Goal: Check status: Check status

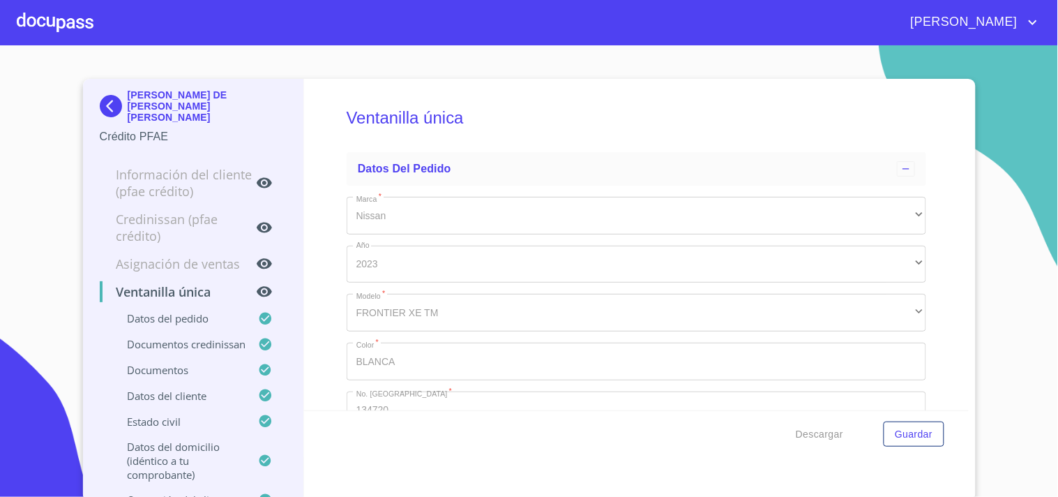
type input "15 de ene. de 1961"
click at [45, 16] on div at bounding box center [55, 22] width 77 height 45
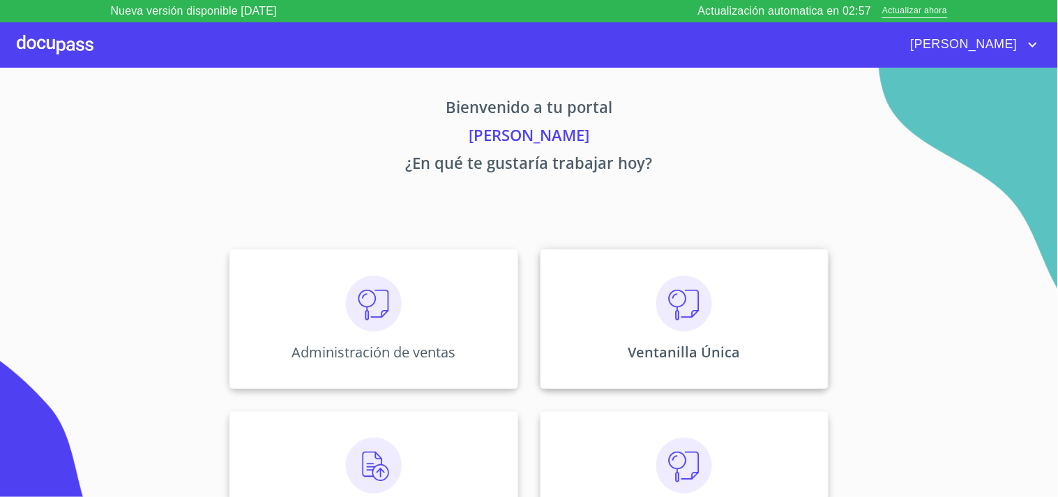
click at [604, 290] on div "Ventanilla Única" at bounding box center [685, 318] width 288 height 139
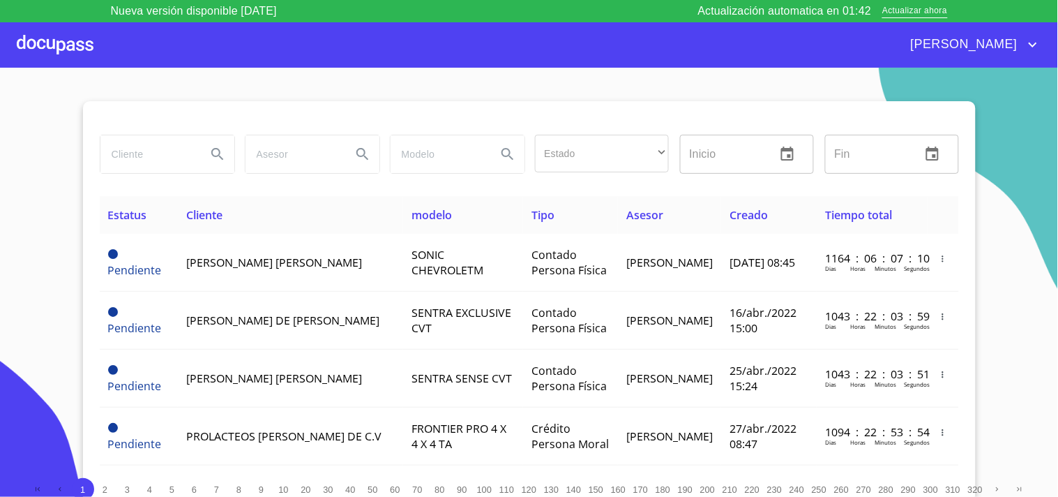
click at [142, 173] on div at bounding box center [167, 154] width 135 height 39
click at [142, 150] on input "search" at bounding box center [147, 154] width 95 height 38
type input "e"
type input "[PERSON_NAME]"
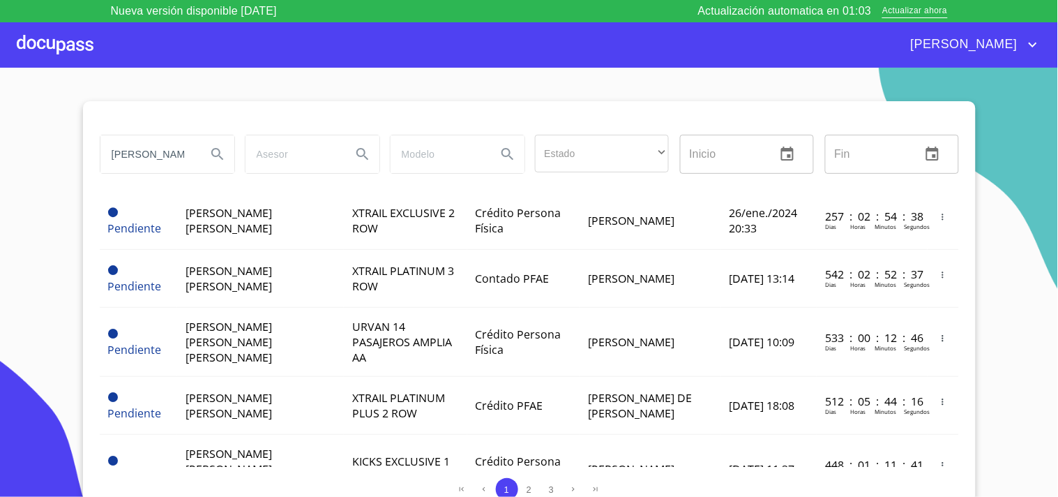
scroll to position [1237, 0]
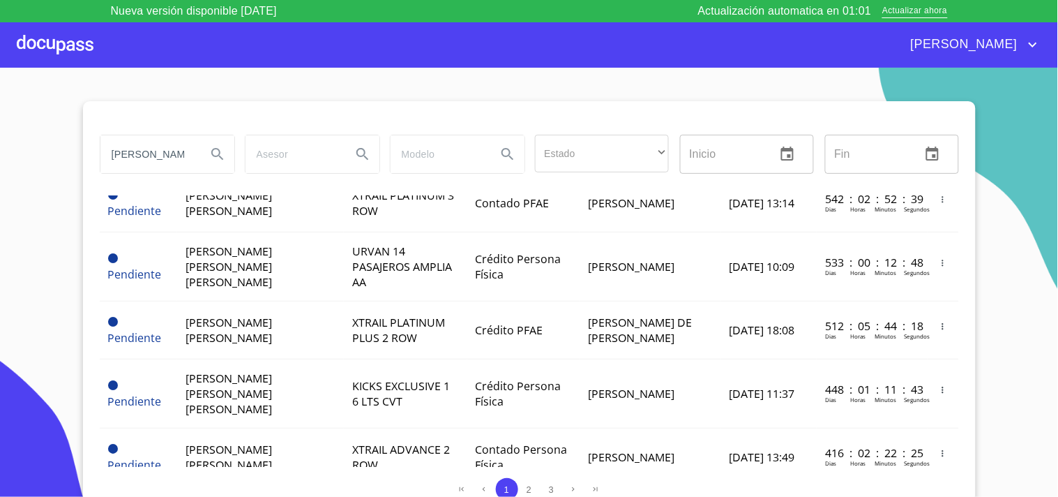
drag, startPoint x: 189, startPoint y: 143, endPoint x: 0, endPoint y: 177, distance: 192.1
click at [0, 177] on section "ELIZABETH Estado ​ ​ Inicio ​ Fin ​ Estatus Cliente modelo Tipo Asesor Creado T…" at bounding box center [529, 293] width 1058 height 451
type input "MEDINA YERENA"
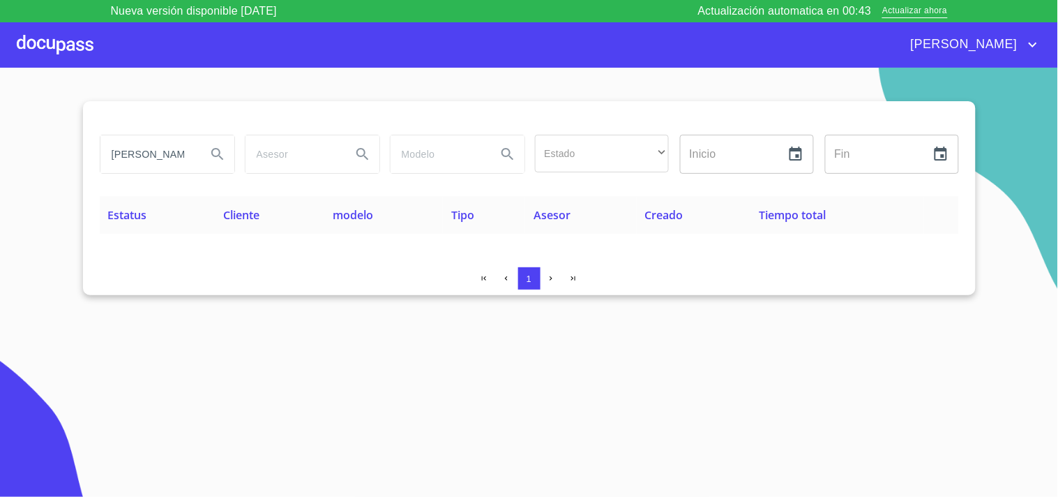
scroll to position [0, 0]
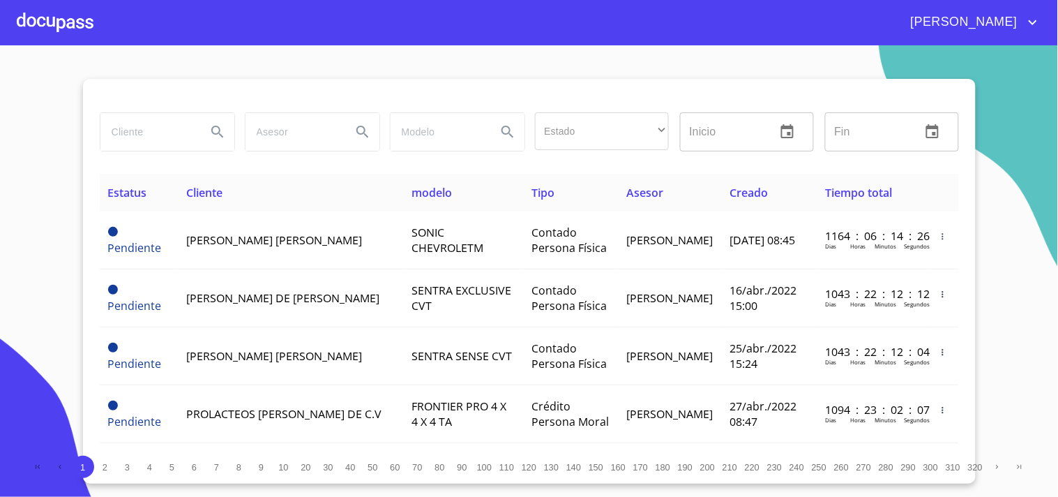
click at [130, 130] on input "search" at bounding box center [147, 132] width 95 height 38
type input "[PERSON_NAME]"
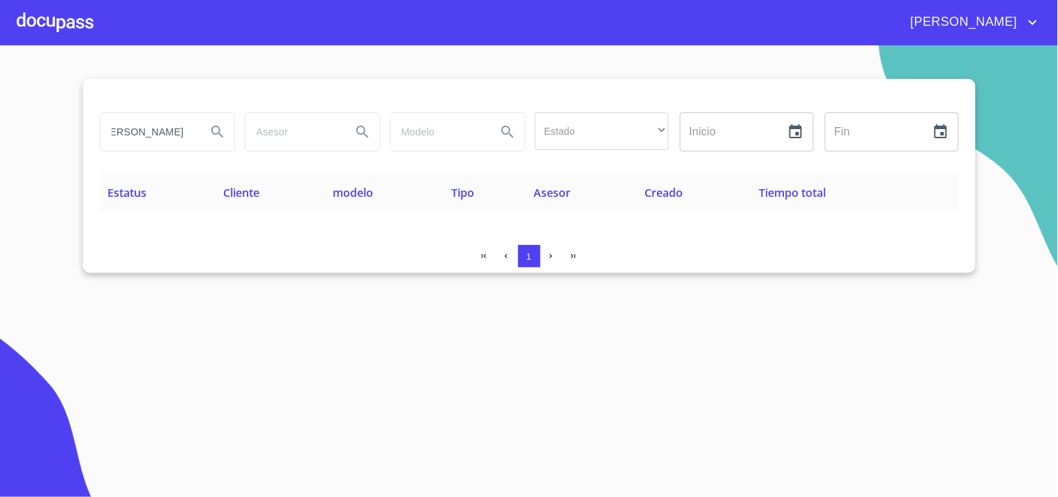
click at [86, 22] on div at bounding box center [55, 22] width 77 height 45
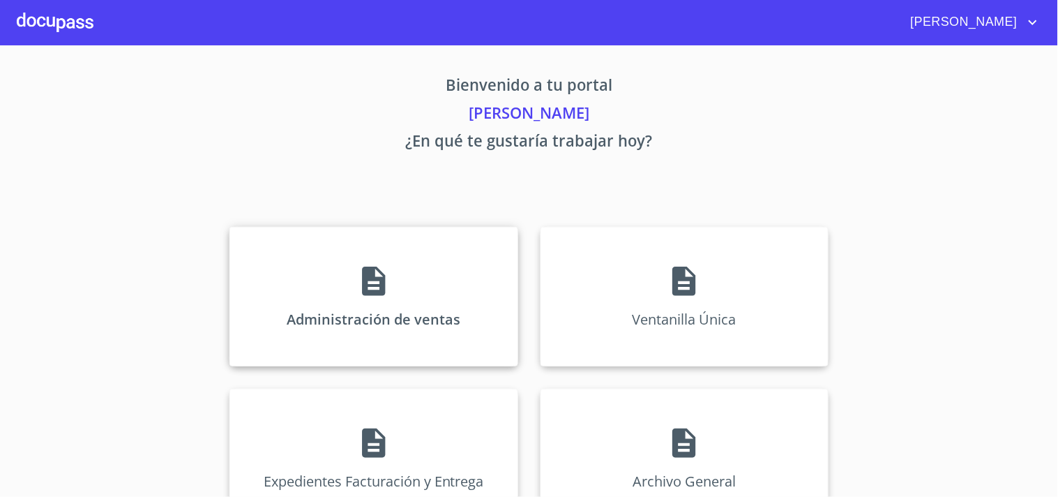
click at [338, 333] on div "Administración de ventas" at bounding box center [373, 296] width 288 height 139
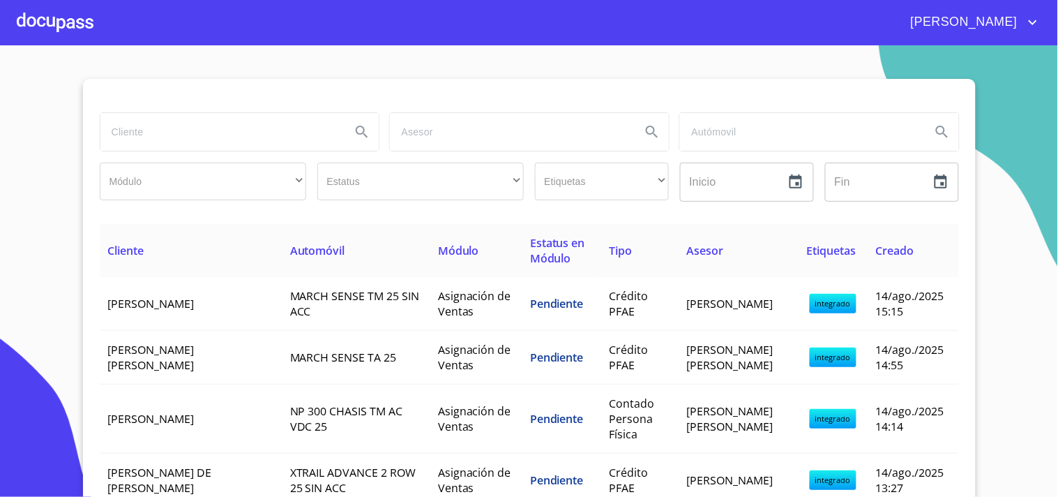
click at [199, 133] on input "search" at bounding box center [220, 132] width 240 height 38
type input "[PERSON_NAME]"
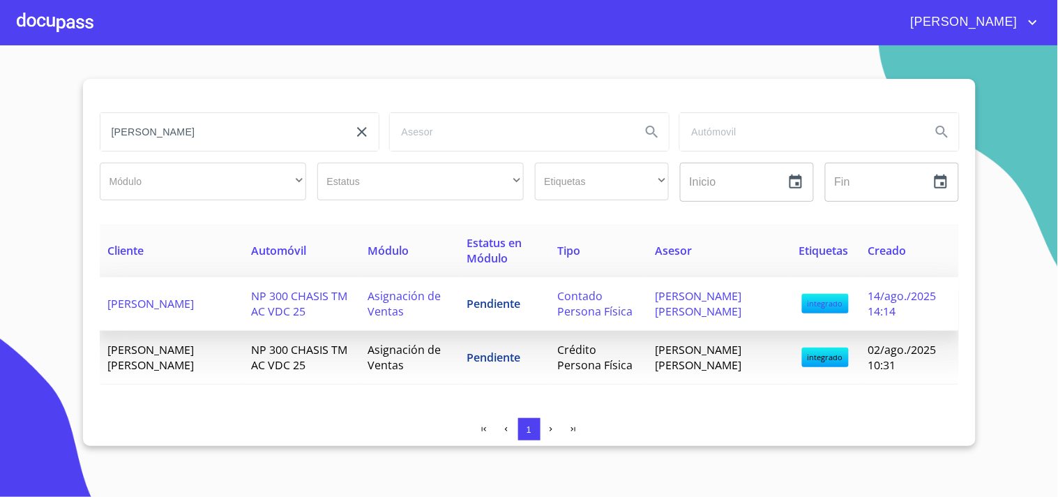
click at [217, 323] on td "[PERSON_NAME]" at bounding box center [172, 304] width 144 height 54
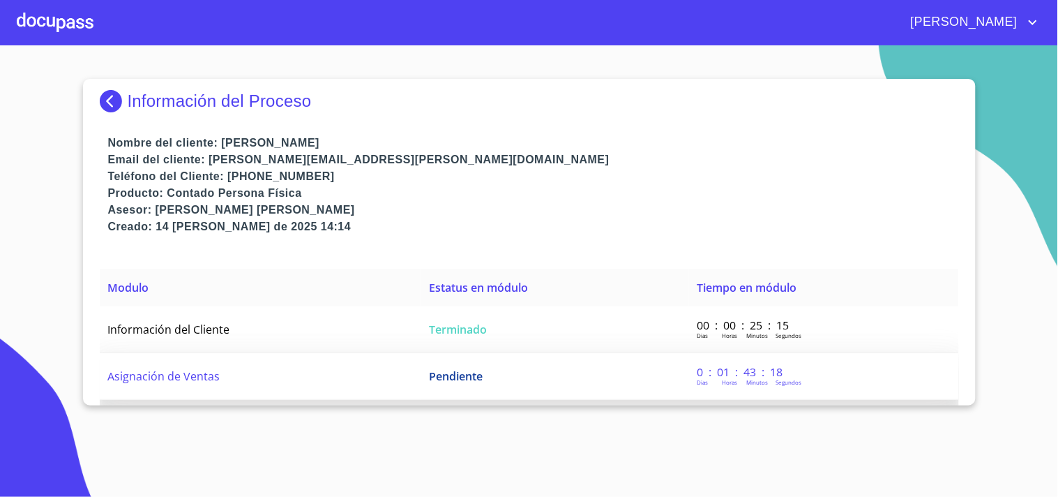
click at [483, 363] on td "Pendiente" at bounding box center [555, 376] width 268 height 47
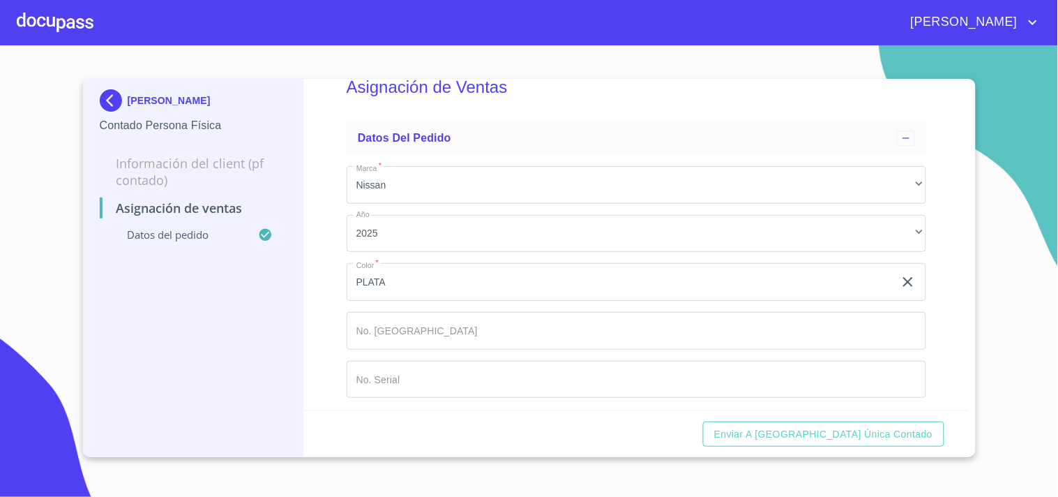
scroll to position [45, 0]
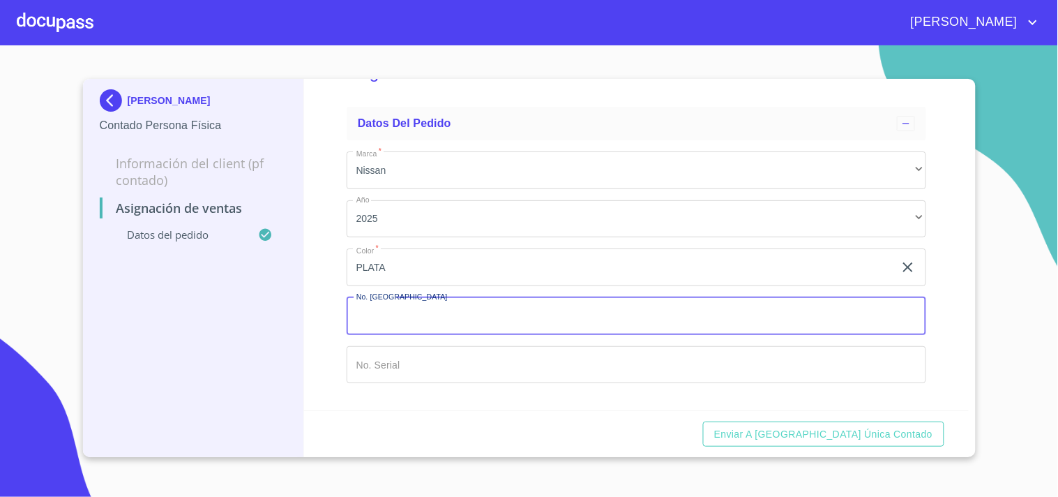
click at [430, 316] on input "Marca   *" at bounding box center [637, 316] width 580 height 38
type input "148722"
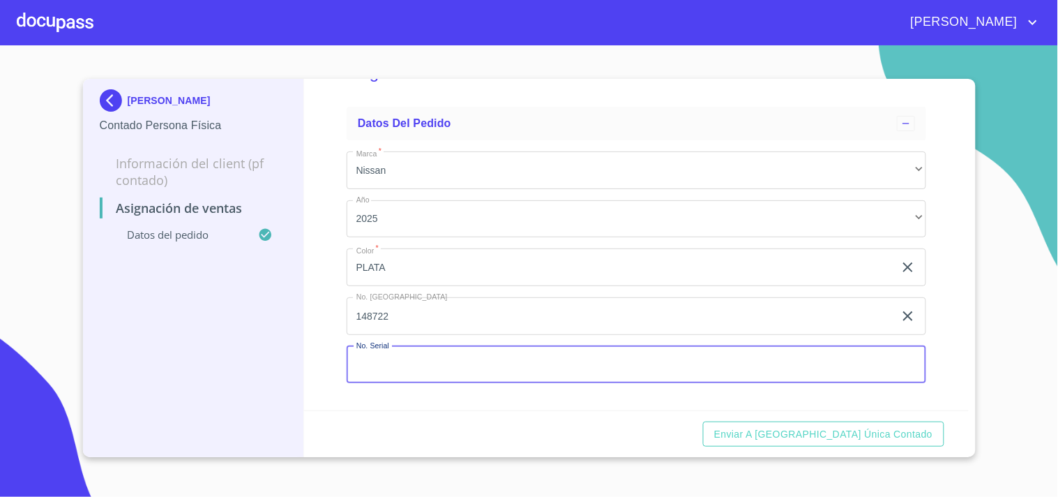
click at [400, 373] on input "Marca   *" at bounding box center [637, 365] width 580 height 38
paste input "[US_VEHICLE_IDENTIFICATION_NUMBER]"
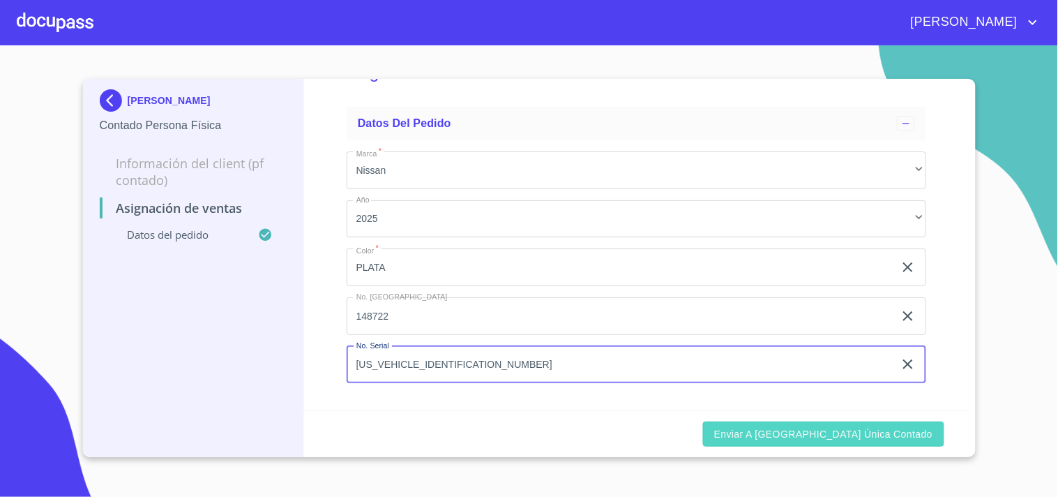
type input "[US_VEHICLE_IDENTIFICATION_NUMBER]"
click at [861, 435] on span "Enviar a [GEOGRAPHIC_DATA] única contado" at bounding box center [823, 433] width 219 height 17
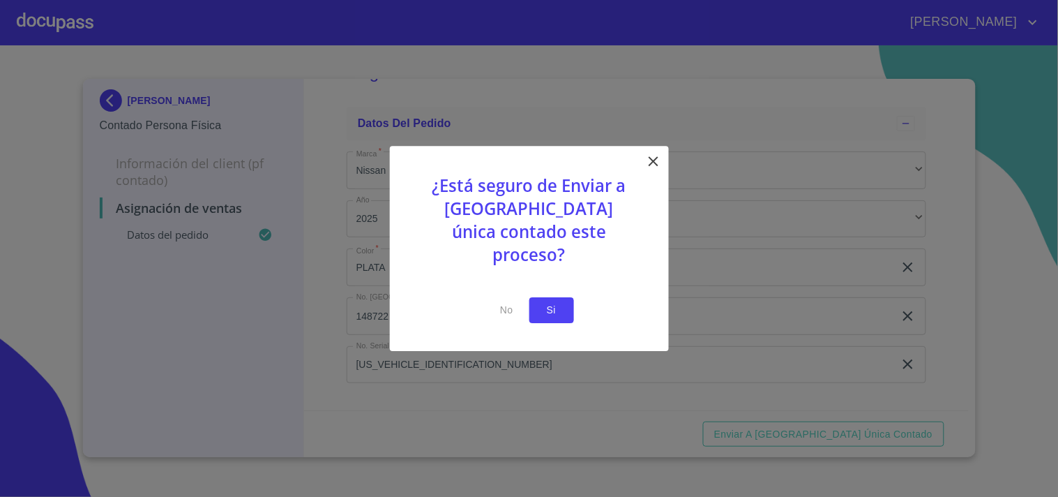
click at [545, 301] on span "Si" at bounding box center [552, 309] width 22 height 17
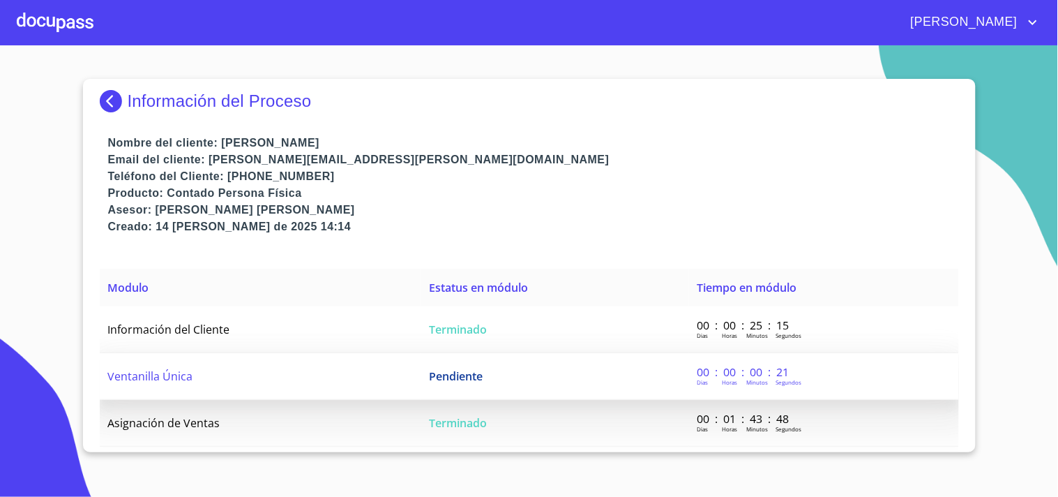
click at [385, 366] on td "Ventanilla Única" at bounding box center [261, 376] width 322 height 47
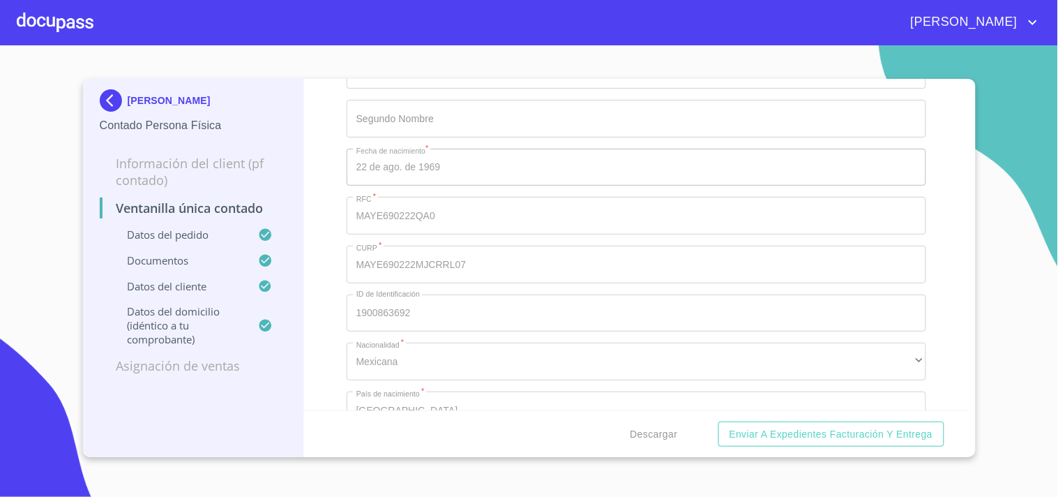
scroll to position [1524, 0]
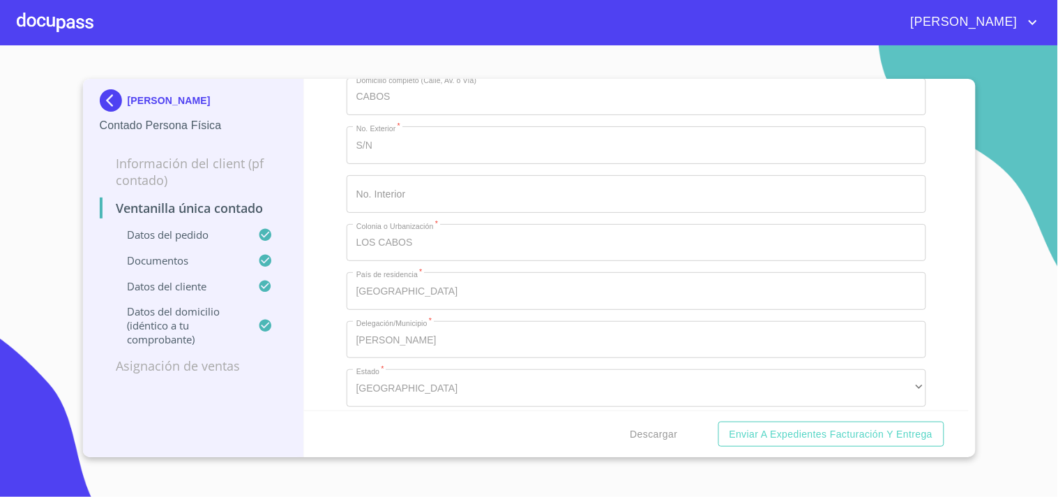
click at [35, 27] on div at bounding box center [55, 22] width 77 height 45
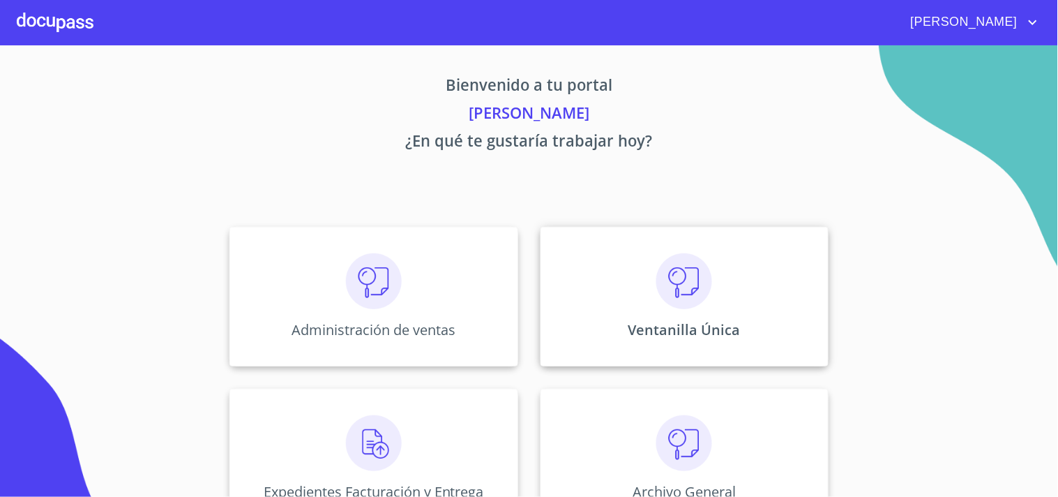
click at [789, 338] on div "Ventanilla Única" at bounding box center [685, 296] width 288 height 139
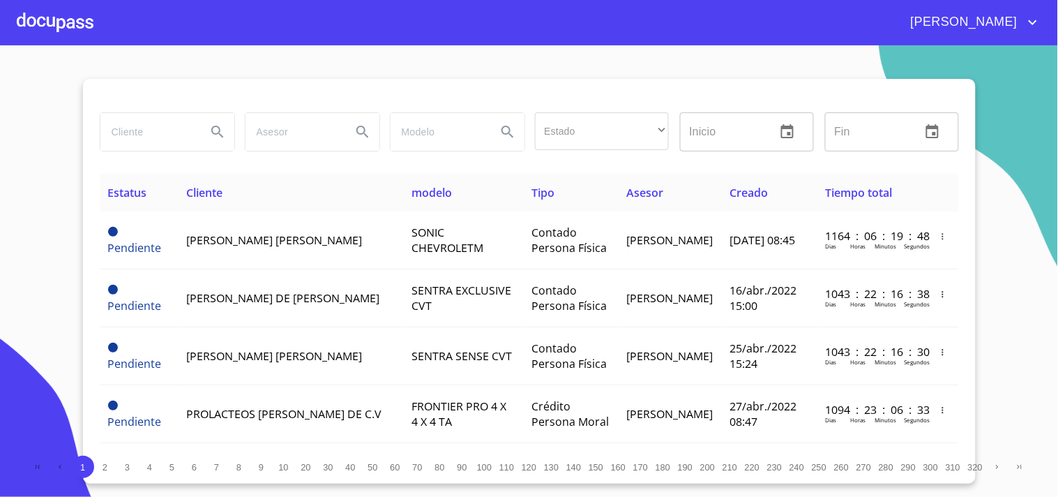
click at [148, 130] on input "search" at bounding box center [147, 132] width 95 height 38
type input "[PERSON_NAME]"
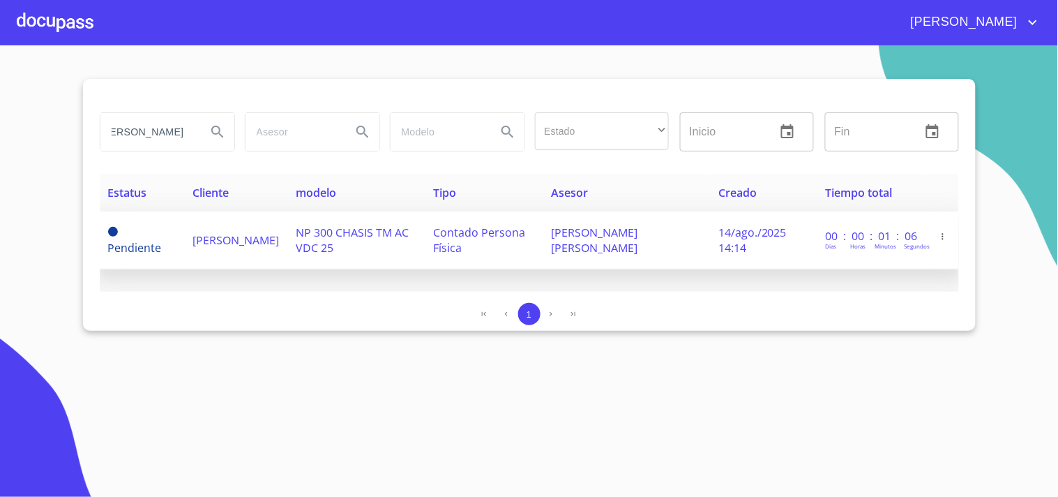
scroll to position [0, 0]
click at [584, 255] on td "[PERSON_NAME] [PERSON_NAME]" at bounding box center [626, 240] width 167 height 58
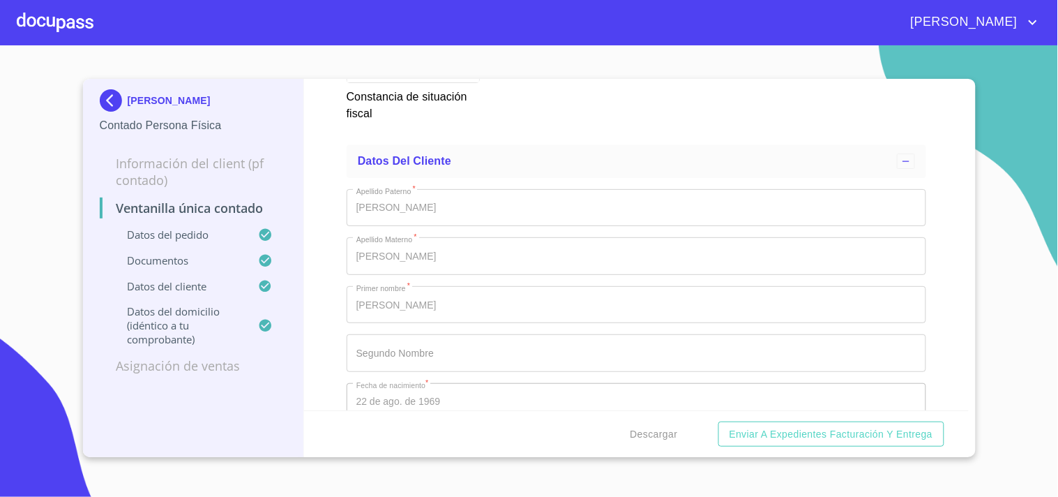
scroll to position [2402, 0]
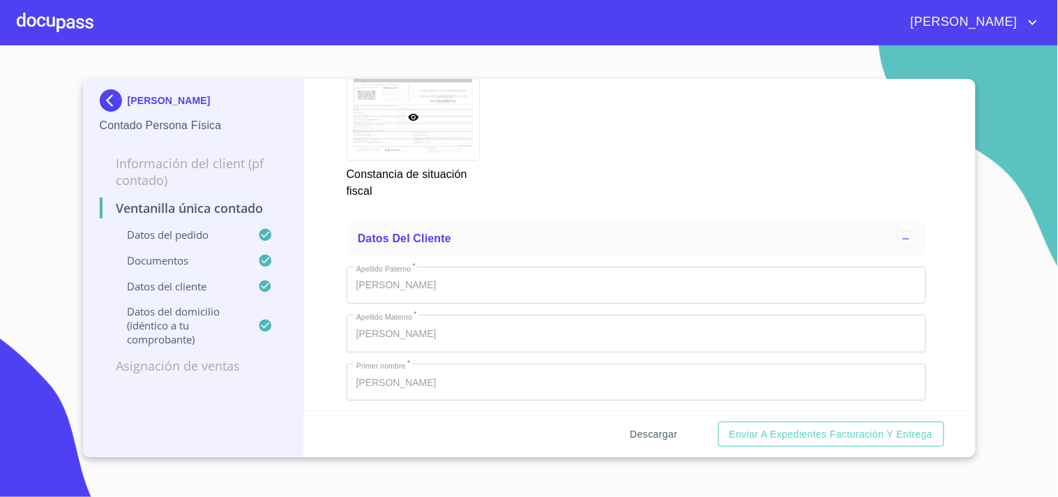
click at [677, 425] on span "Descargar" at bounding box center [653, 433] width 47 height 17
click at [64, 24] on div at bounding box center [55, 22] width 77 height 45
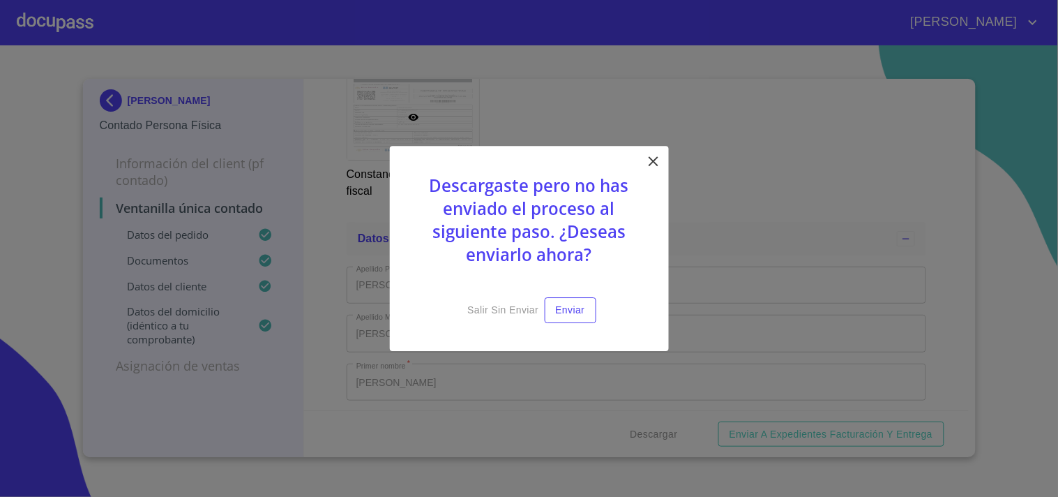
click at [643, 168] on div "Descargaste pero no has enviado el proceso al siguiente paso. ¿Deseas enviarlo …" at bounding box center [529, 248] width 279 height 205
click at [647, 163] on icon at bounding box center [653, 161] width 17 height 17
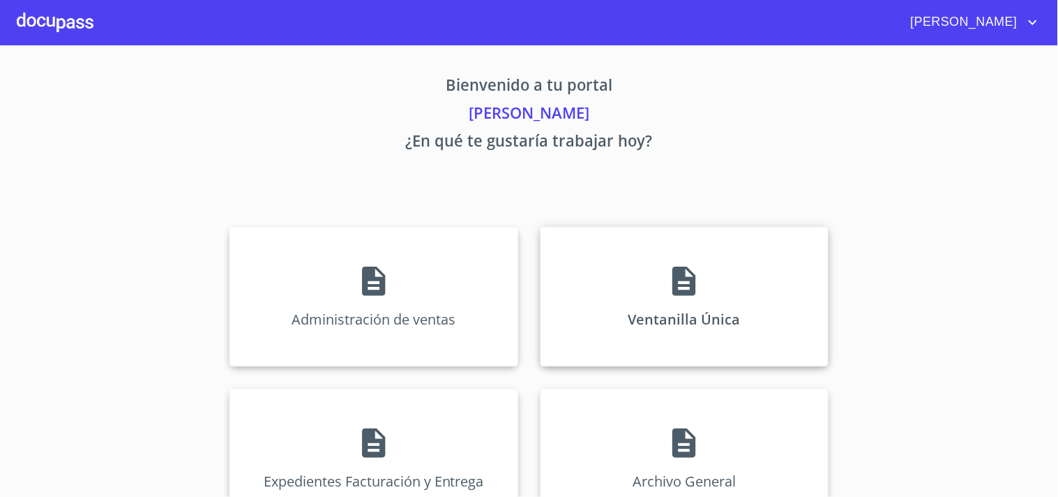
click at [658, 295] on div "Ventanilla Única" at bounding box center [685, 296] width 288 height 139
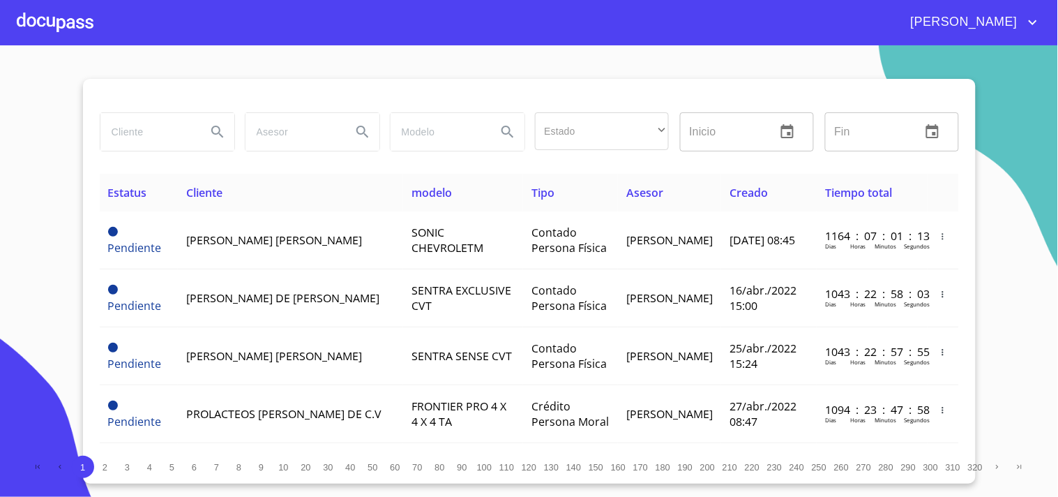
click at [149, 136] on input "search" at bounding box center [147, 132] width 95 height 38
type input "[PERSON_NAME] [PERSON_NAME]"
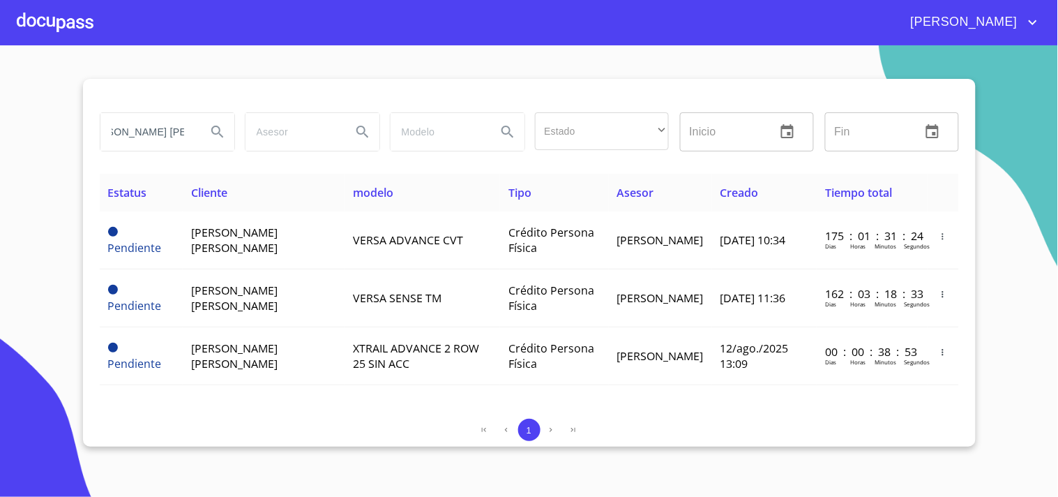
scroll to position [0, 0]
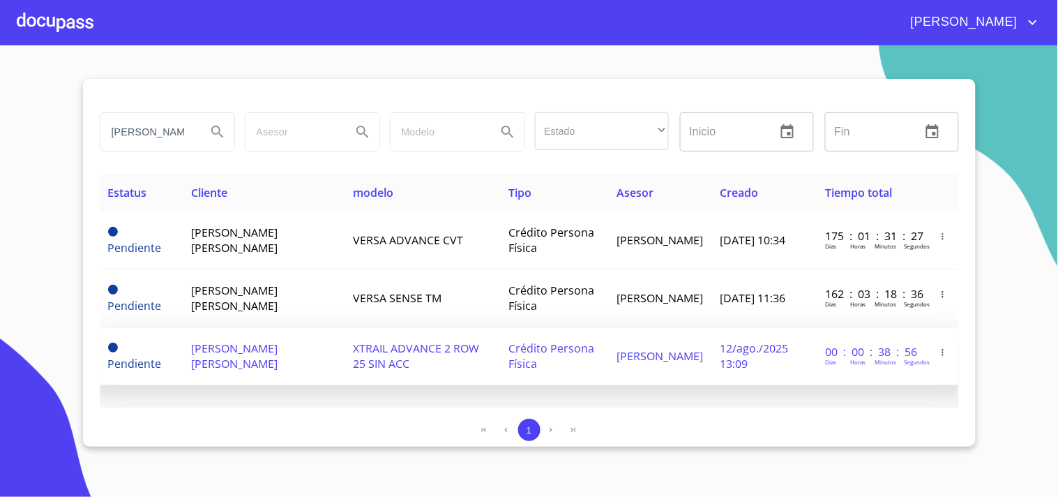
click at [594, 347] on span "Crédito Persona Física" at bounding box center [551, 355] width 86 height 31
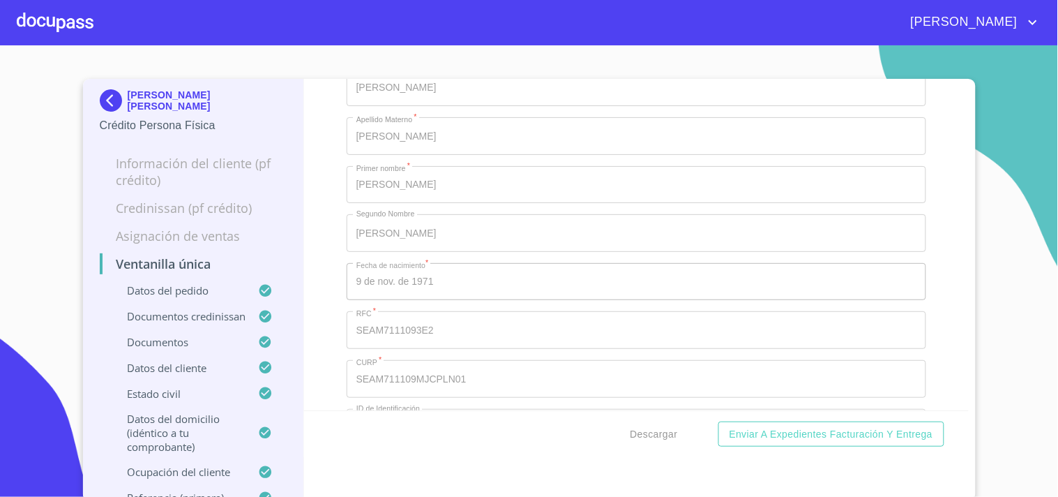
scroll to position [3642, 0]
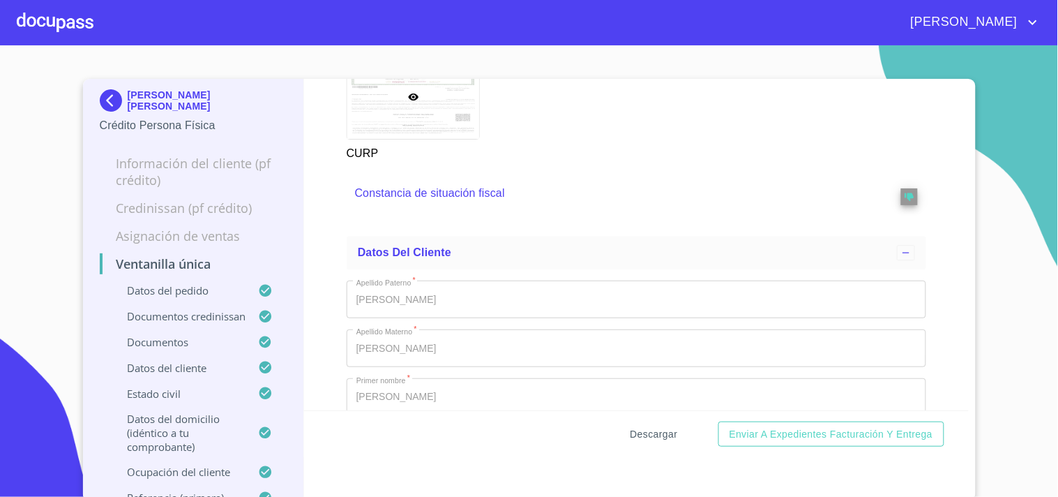
click at [653, 436] on span "Descargar" at bounding box center [653, 433] width 47 height 17
click at [30, 30] on div at bounding box center [55, 22] width 77 height 45
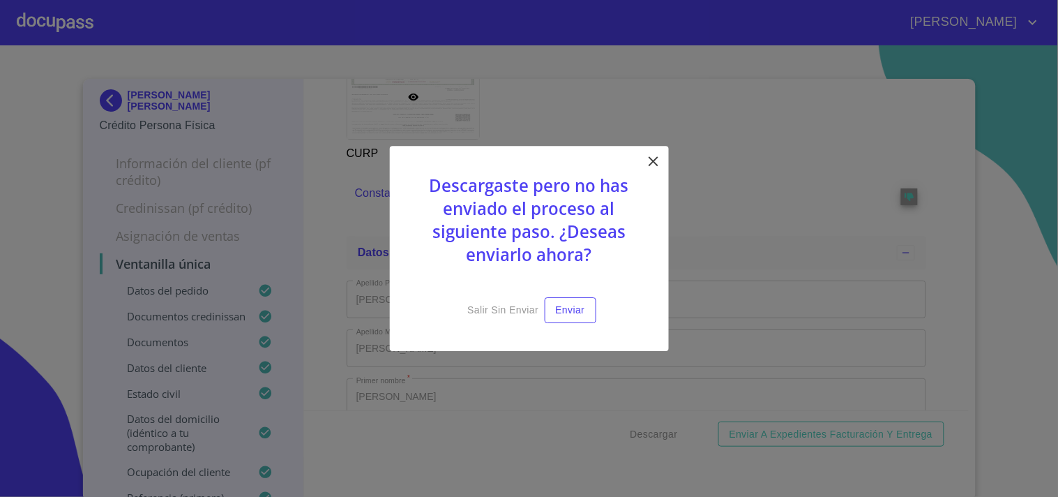
click at [647, 157] on icon at bounding box center [653, 161] width 17 height 17
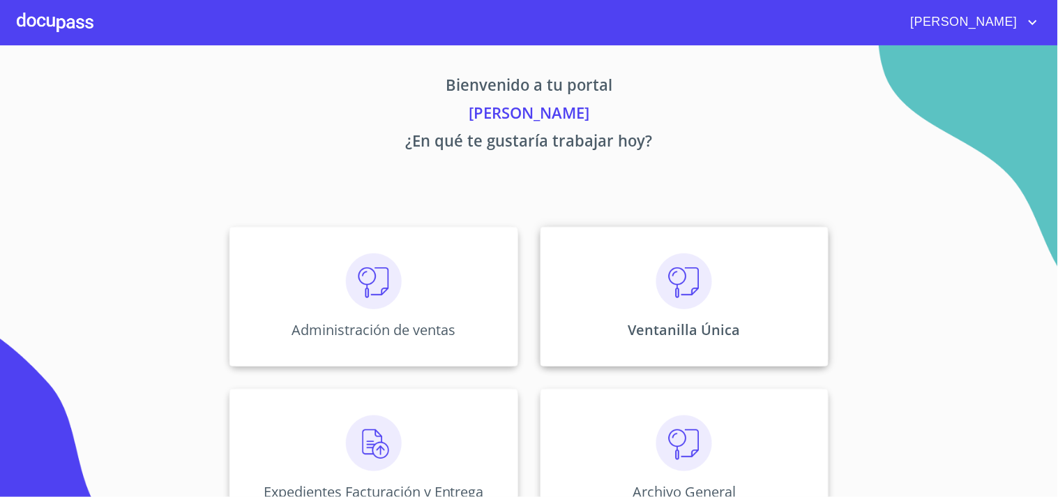
click at [619, 270] on div "Ventanilla Única" at bounding box center [685, 296] width 288 height 139
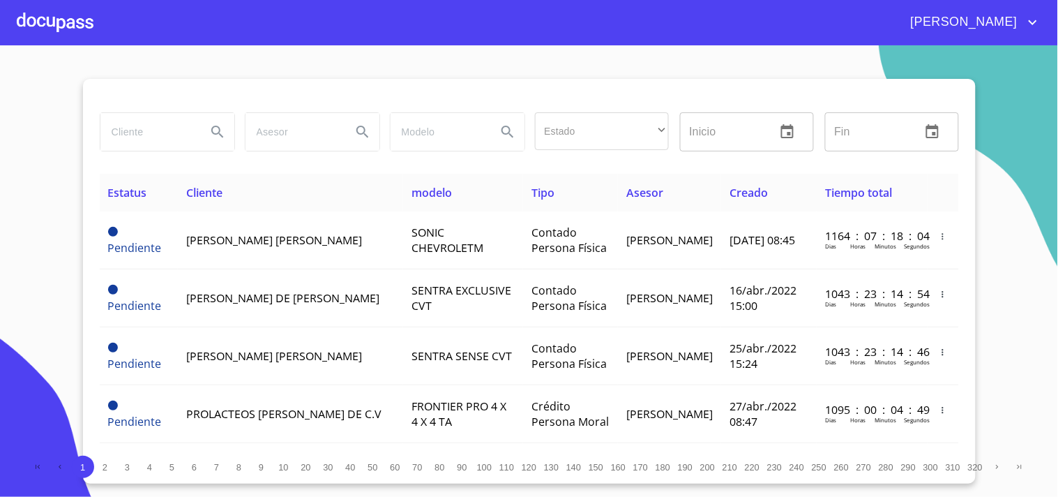
click at [179, 133] on input "search" at bounding box center [147, 132] width 95 height 38
type input "[PERSON_NAME]"
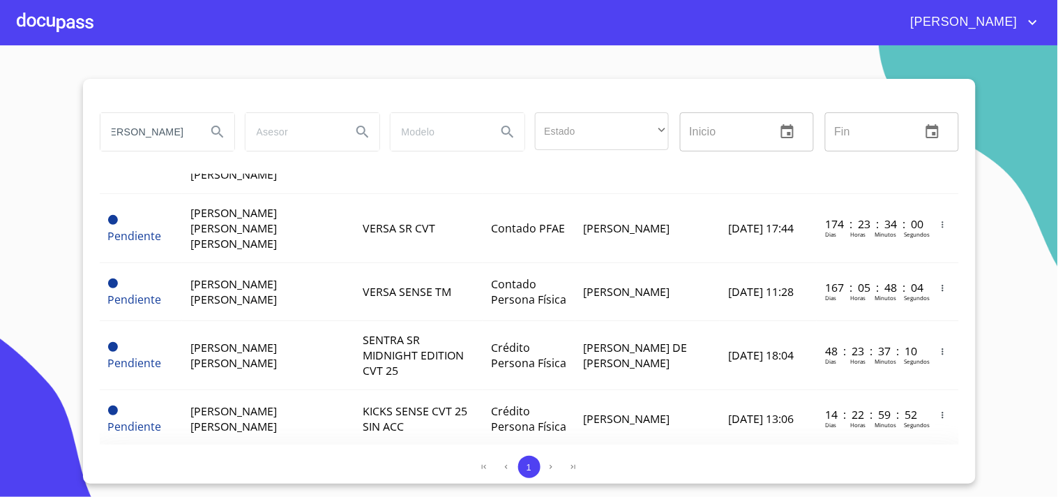
scroll to position [0, 0]
click at [363, 461] on span "V DRIVE T M A C AUDIO 25" at bounding box center [404, 476] width 82 height 31
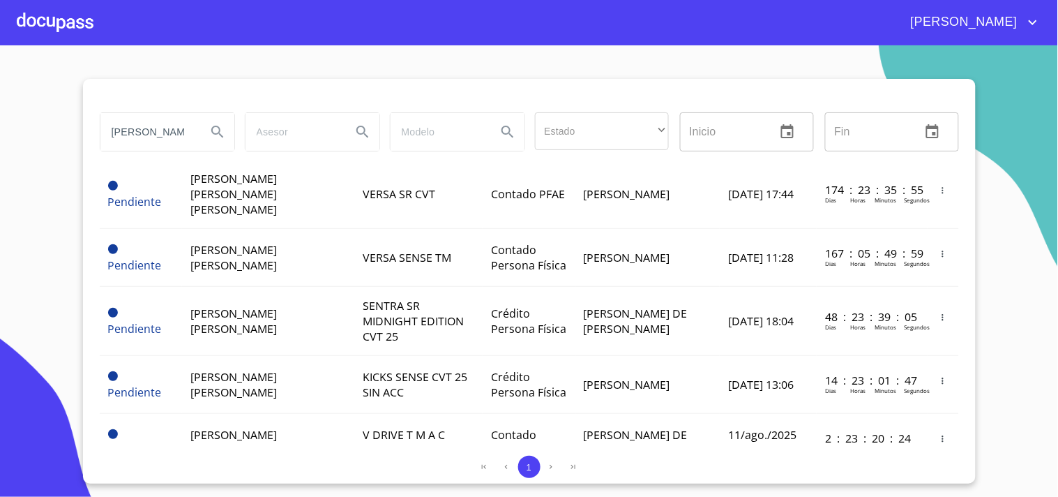
scroll to position [419, 0]
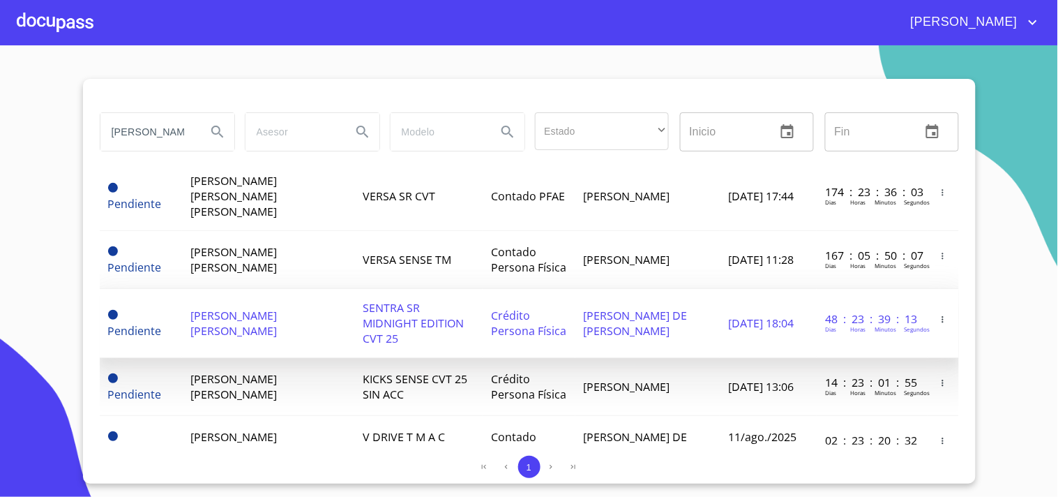
click at [787, 294] on td "[DATE] 18:04" at bounding box center [768, 323] width 97 height 69
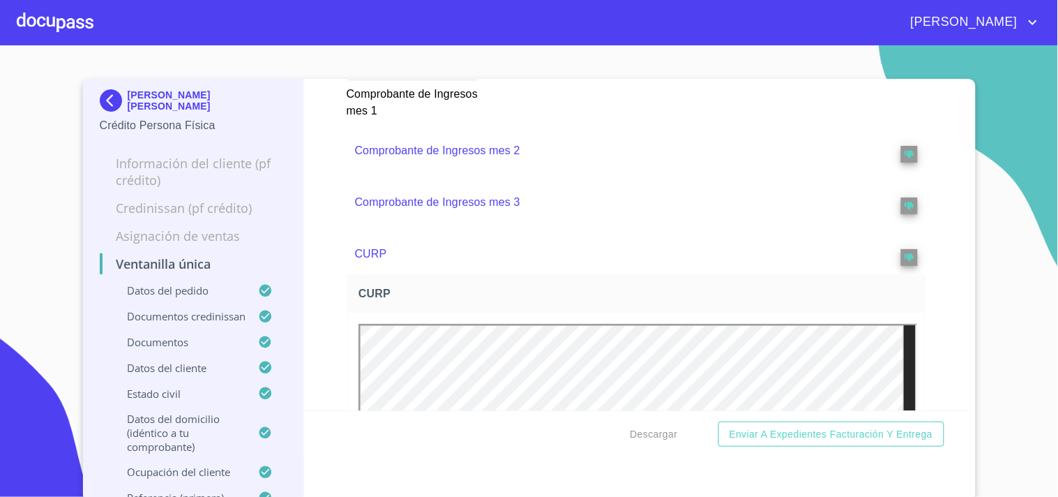
scroll to position [2728, 0]
